Goal: Information Seeking & Learning: Learn about a topic

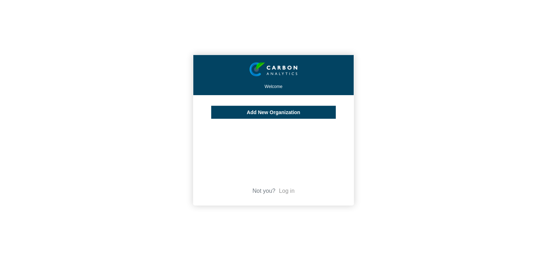
click at [287, 192] on link "Log in" at bounding box center [287, 191] width 16 height 6
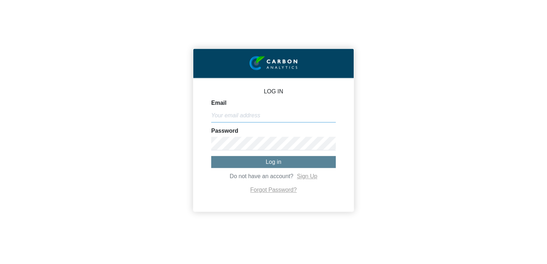
type input "[PERSON_NAME][EMAIL_ADDRESS][PERSON_NAME][DOMAIN_NAME]"
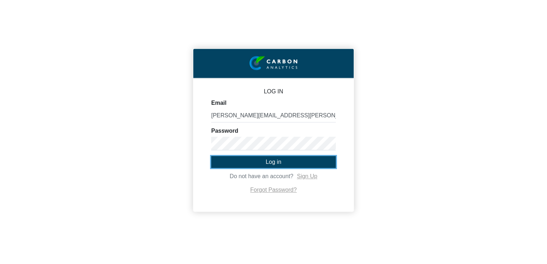
click at [271, 160] on span "Log in" at bounding box center [274, 162] width 16 height 6
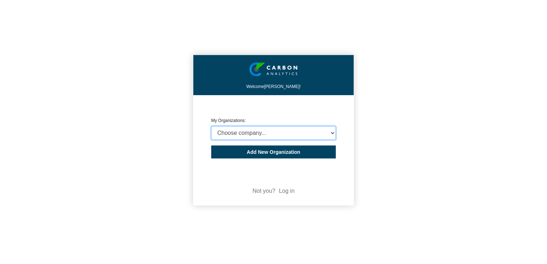
click at [332, 131] on select "Choose company... Rider Levett Bucknall (Indian Ocean) Ltd Rider Levett Bucknal…" at bounding box center [273, 133] width 125 height 14
select select "4409077"
click at [211, 126] on select "Choose company... Rider Levett Bucknall (Indian Ocean) Ltd Rider Levett Bucknal…" at bounding box center [273, 133] width 125 height 14
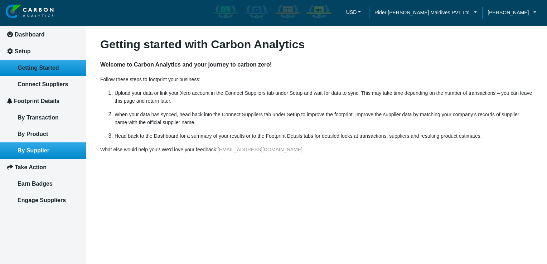
click at [55, 153] on link "By Supplier" at bounding box center [43, 150] width 86 height 16
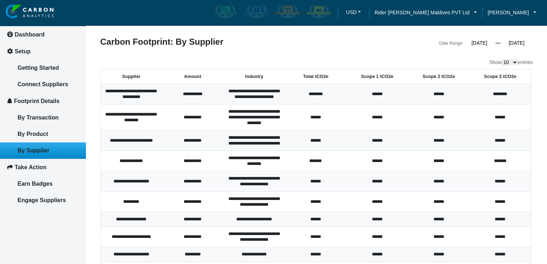
click at [525, 43] on input "[DATE]" at bounding box center [517, 43] width 32 height 6
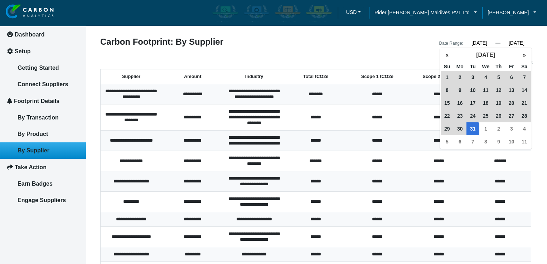
click at [410, 51] on div "**********" at bounding box center [316, 169] width 433 height 263
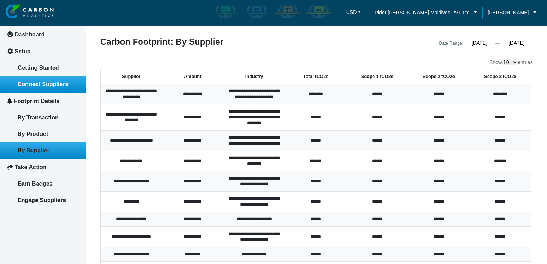
drag, startPoint x: 53, startPoint y: 82, endPoint x: 64, endPoint y: 83, distance: 10.8
click at [53, 82] on span "Connect Suppliers" at bounding box center [43, 84] width 50 height 6
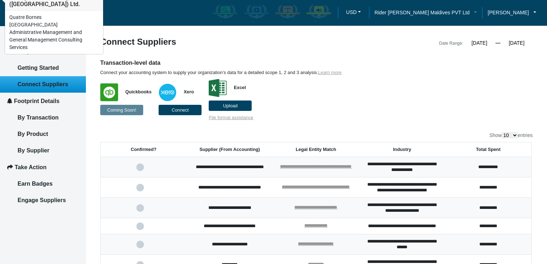
click at [470, 12] on link "Rider [PERSON_NAME] Maldives PVT Ltd" at bounding box center [425, 13] width 113 height 8
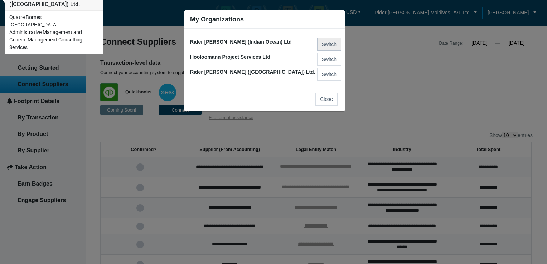
click at [327, 45] on button "Switch" at bounding box center [329, 44] width 24 height 13
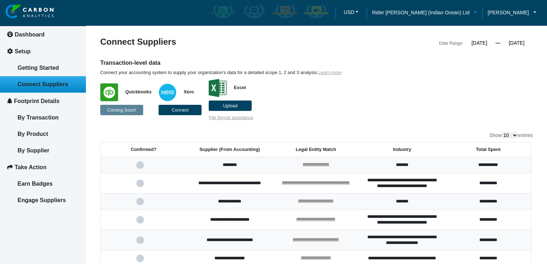
click at [467, 13] on link "Rider [PERSON_NAME] (Indian Ocean) Ltd" at bounding box center [425, 13] width 116 height 8
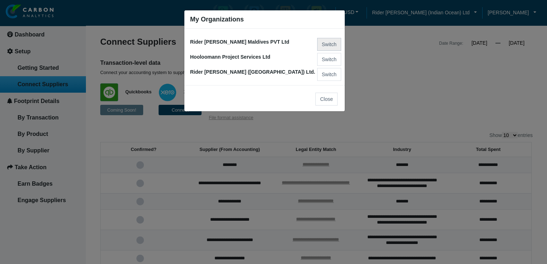
click at [332, 42] on button "Switch" at bounding box center [329, 44] width 24 height 13
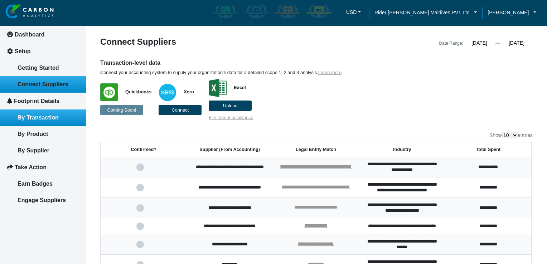
click at [40, 119] on span "By Transaction" at bounding box center [38, 118] width 41 height 6
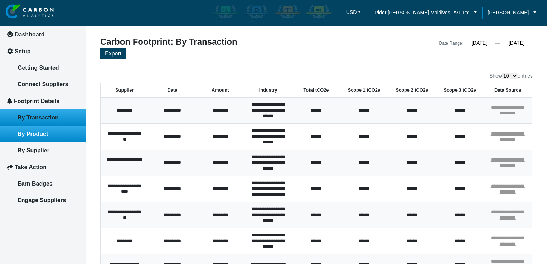
click at [30, 139] on link "By Product" at bounding box center [43, 134] width 86 height 16
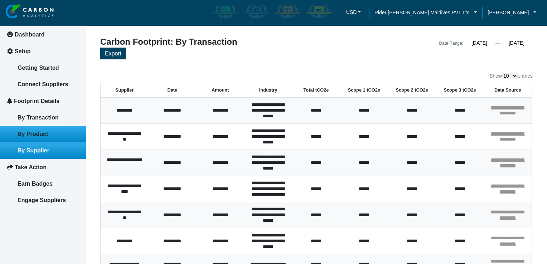
click at [43, 150] on span "By Supplier" at bounding box center [34, 151] width 32 height 6
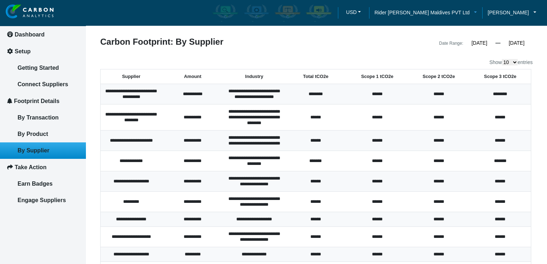
click at [470, 14] on link "Rider [PERSON_NAME] Maldives PVT Ltd" at bounding box center [425, 13] width 113 height 8
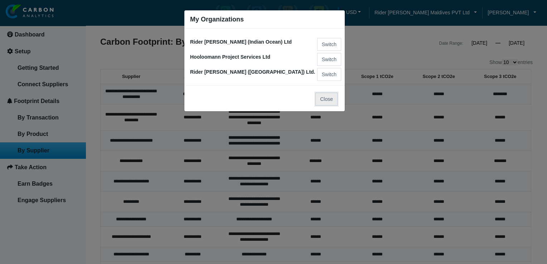
click at [329, 99] on button "Close" at bounding box center [326, 99] width 22 height 13
